Goal: Transaction & Acquisition: Purchase product/service

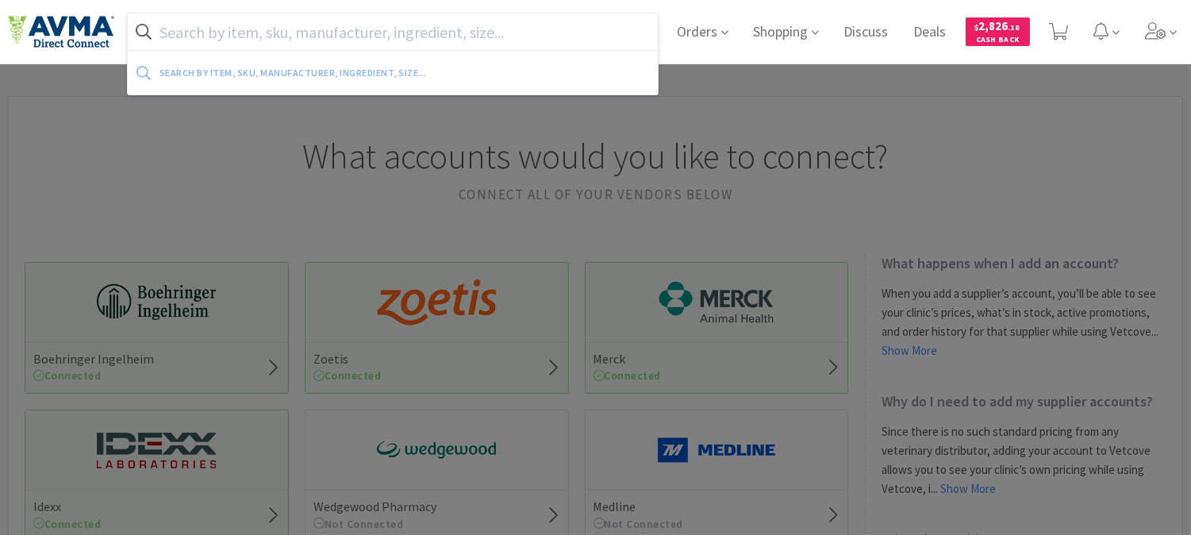
click at [544, 30] on input "text" at bounding box center [393, 31] width 530 height 36
paste input "077613"
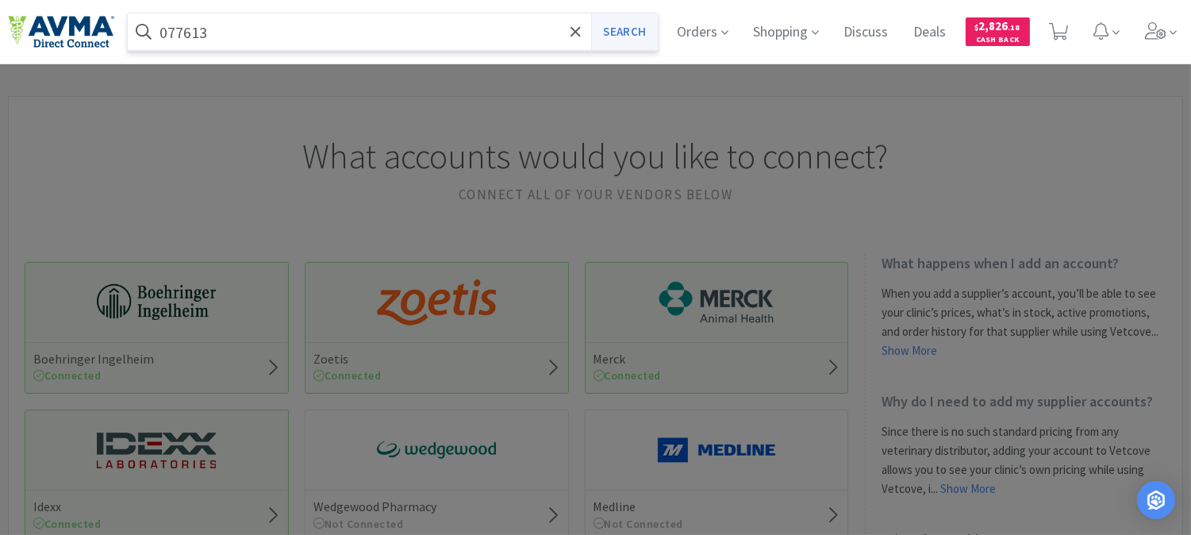
type input "077613"
click at [623, 34] on button "Search" at bounding box center [624, 31] width 66 height 36
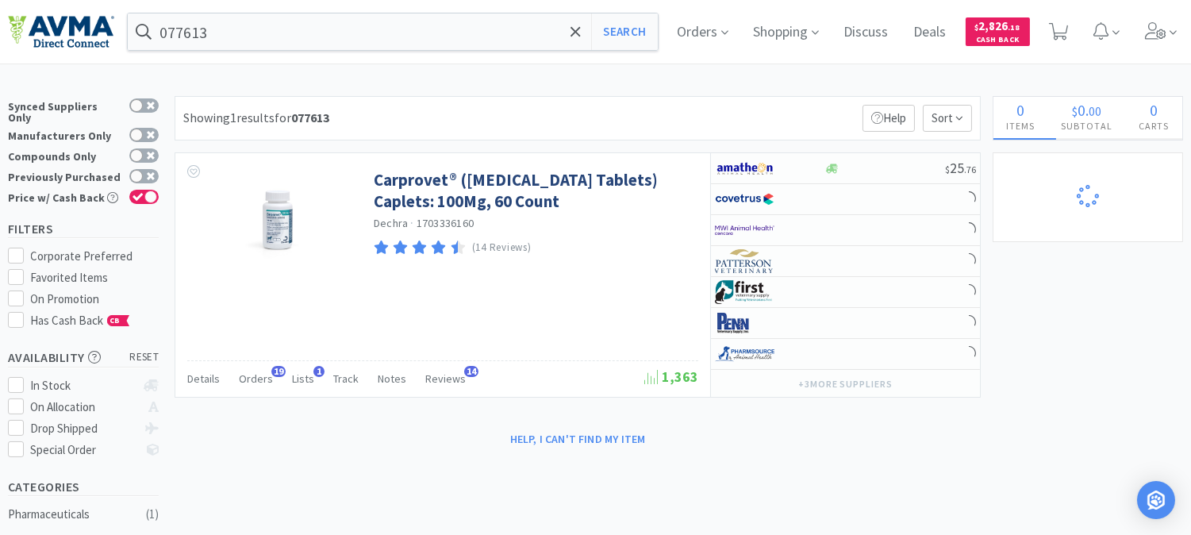
select select "2"
select select "1"
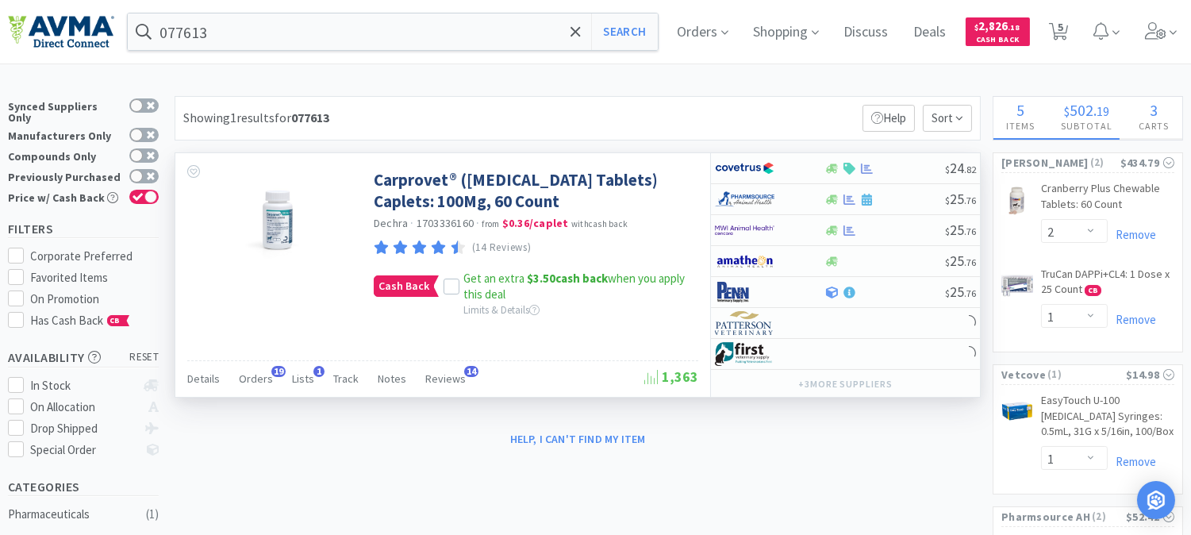
select select "1"
select select "5"
select select "1"
select select "2"
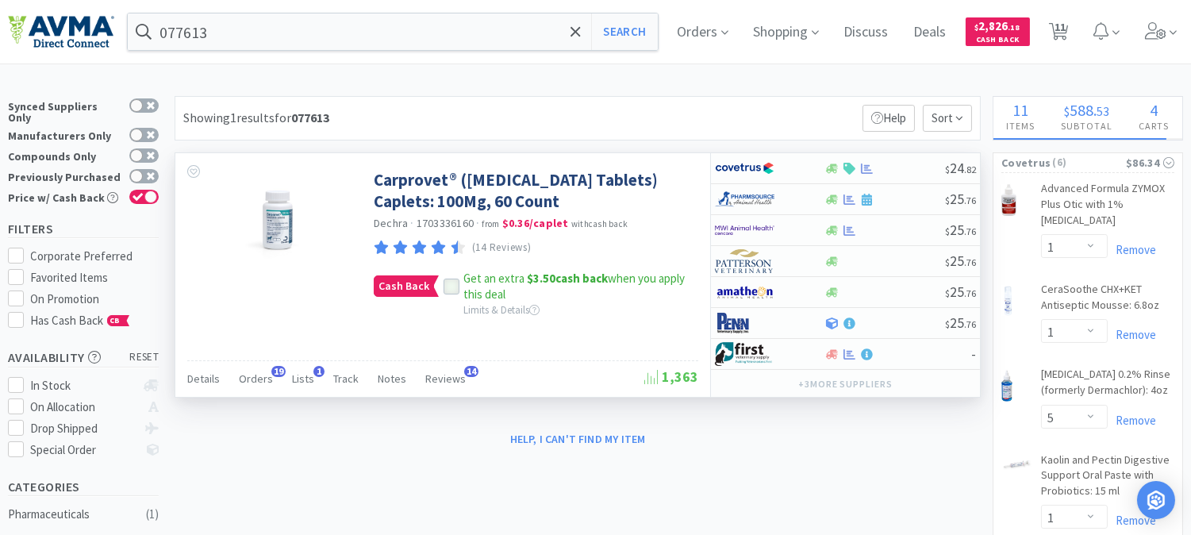
click at [446, 284] on icon at bounding box center [451, 286] width 11 height 11
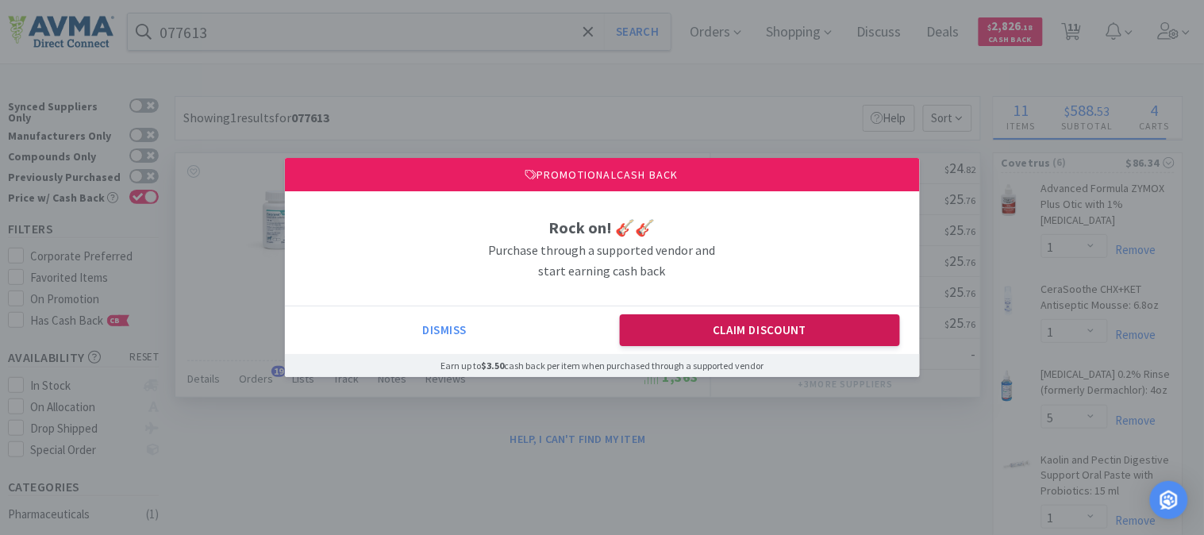
click at [715, 332] on button "Claim Discount" at bounding box center [760, 330] width 280 height 32
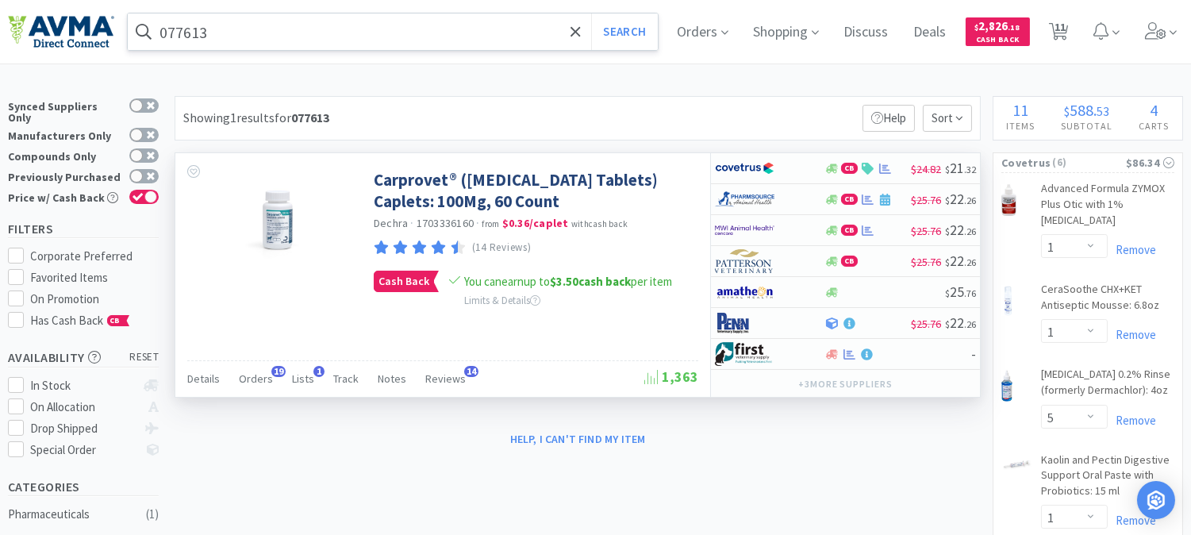
click at [252, 44] on input "077613" at bounding box center [393, 31] width 530 height 36
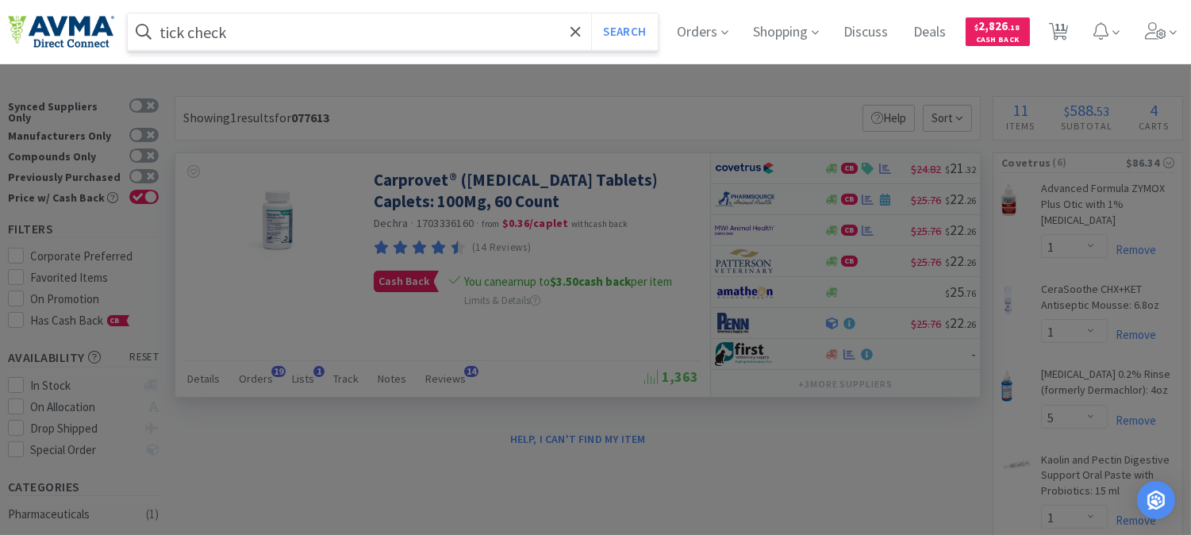
click at [591, 13] on button "Search" at bounding box center [624, 31] width 66 height 36
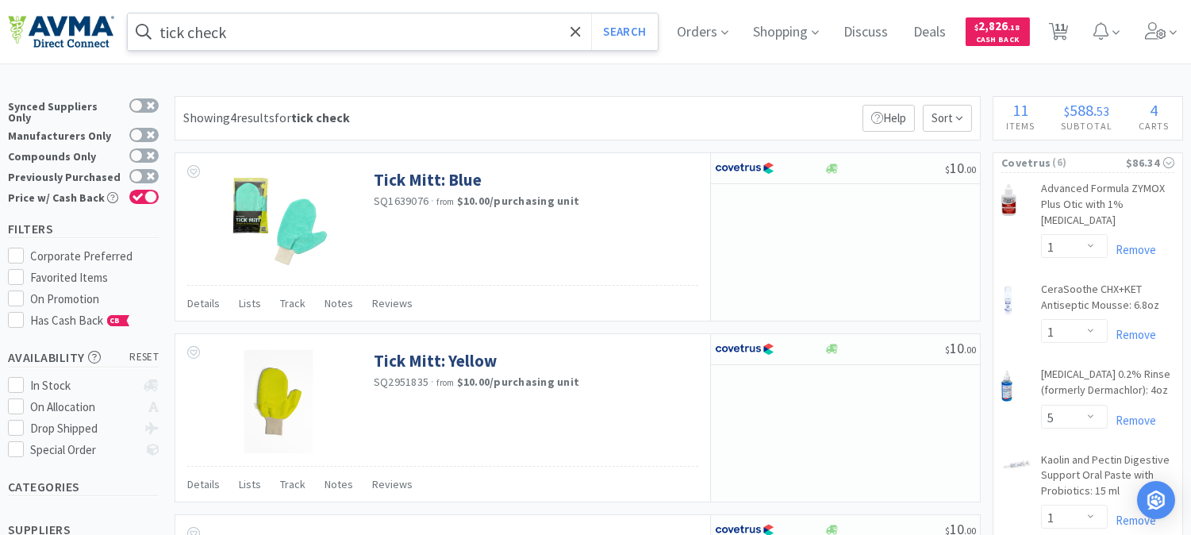
click at [252, 29] on input "tick check" at bounding box center [393, 31] width 530 height 36
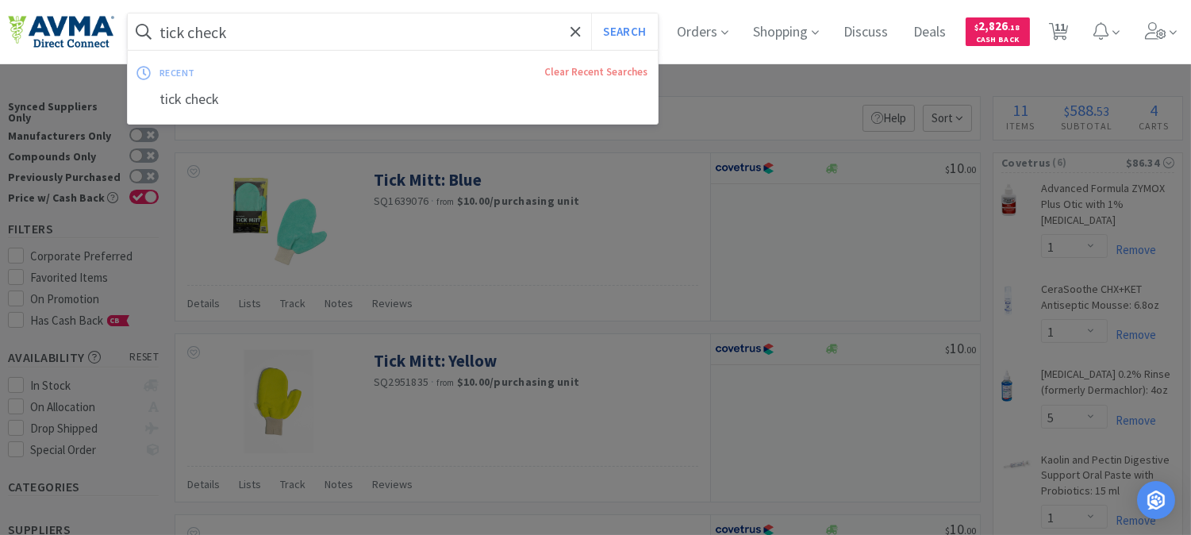
click at [252, 29] on input "tick check" at bounding box center [393, 31] width 530 height 36
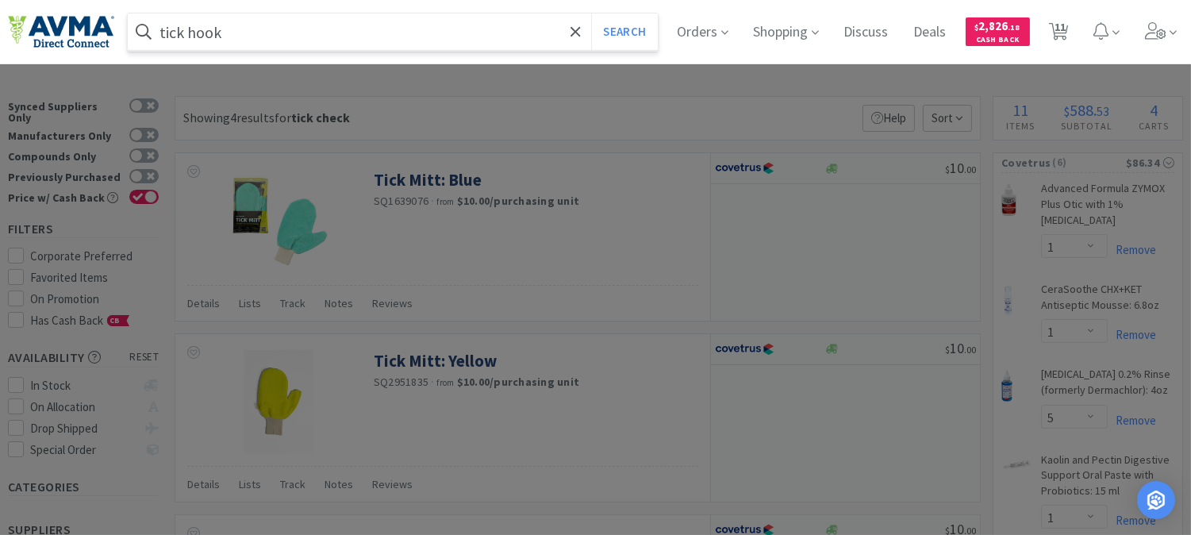
click at [591, 13] on button "Search" at bounding box center [624, 31] width 66 height 36
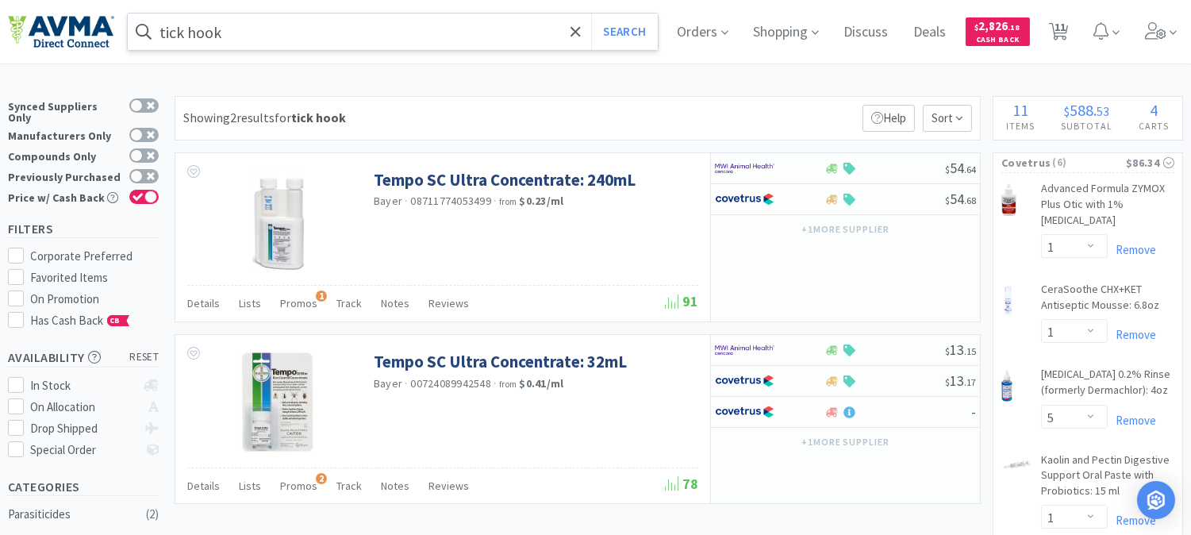
click at [244, 34] on input "tick hook" at bounding box center [393, 31] width 530 height 36
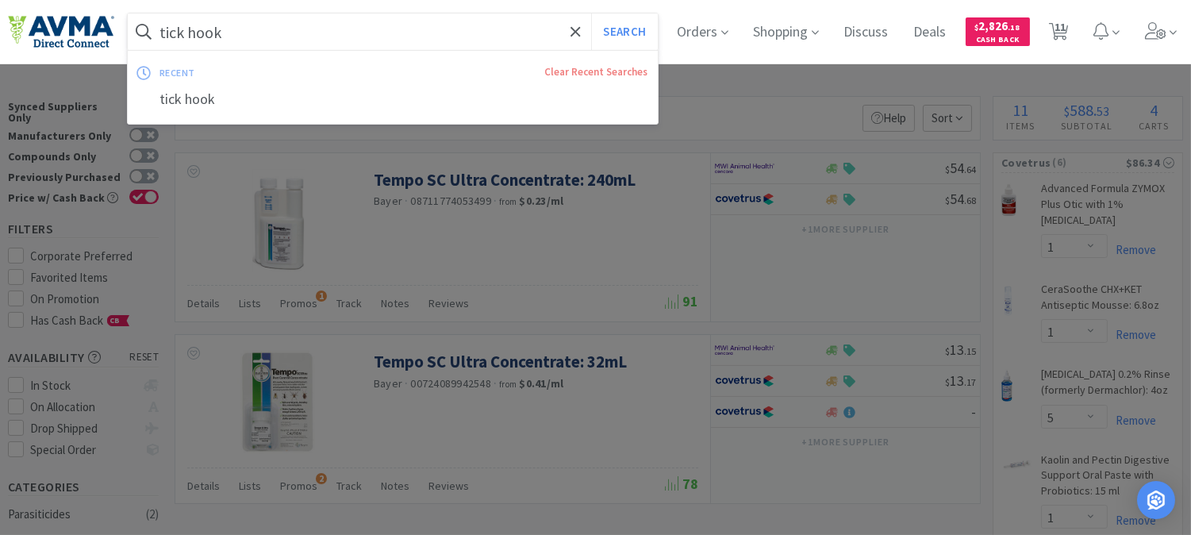
click at [244, 34] on input "tick hook" at bounding box center [393, 31] width 530 height 36
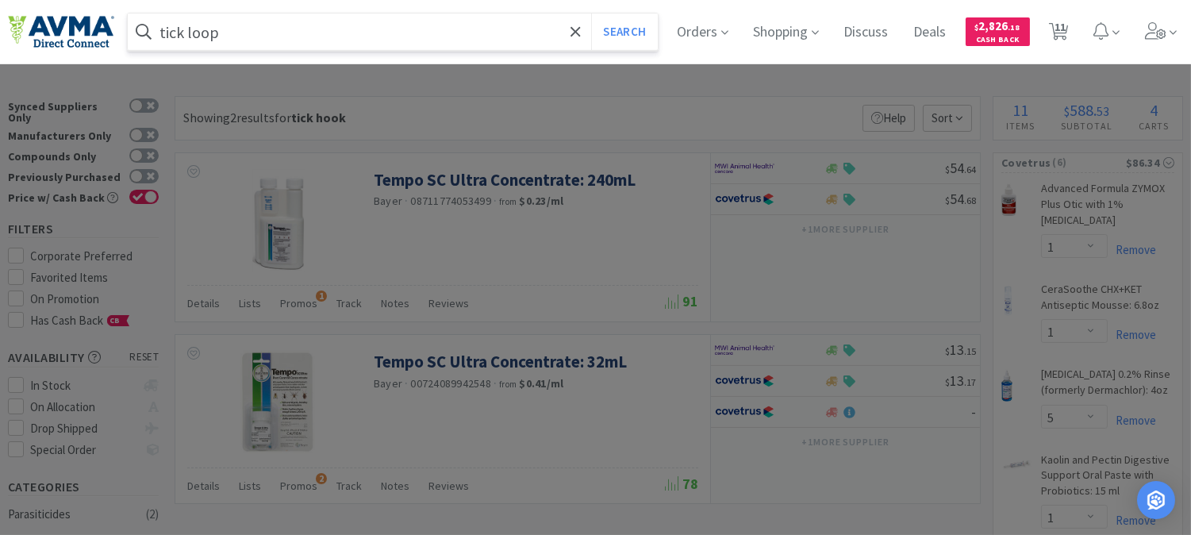
type input "tick loop"
click at [591, 13] on button "Search" at bounding box center [624, 31] width 66 height 36
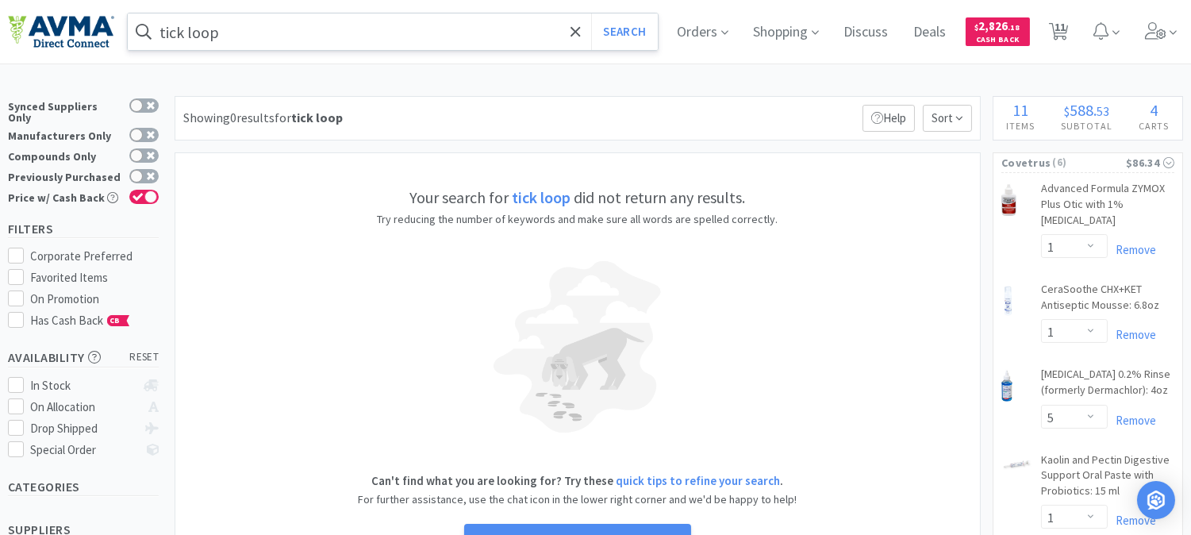
click at [229, 34] on input "tick loop" at bounding box center [393, 31] width 530 height 36
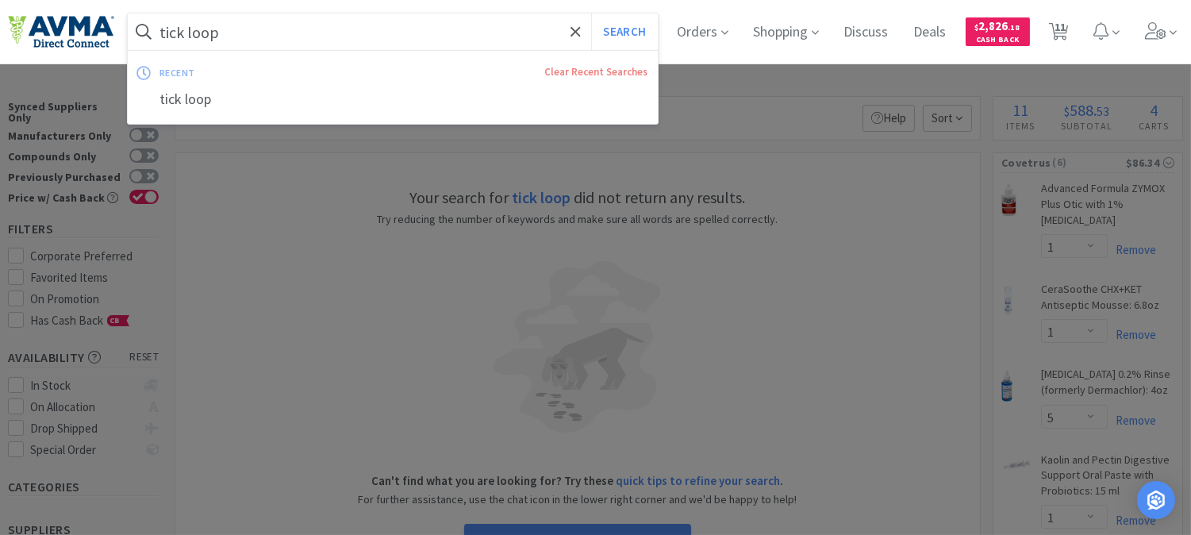
click at [229, 34] on input "tick loop" at bounding box center [393, 31] width 530 height 36
